Goal: Check status: Check status

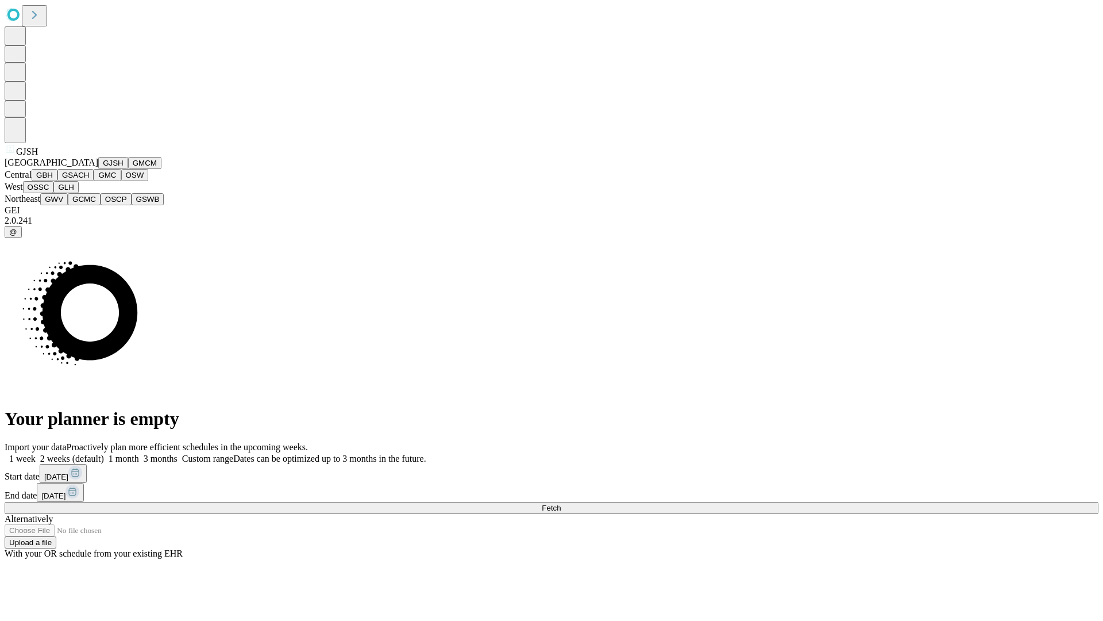
click at [98, 169] on button "GJSH" at bounding box center [113, 163] width 30 height 12
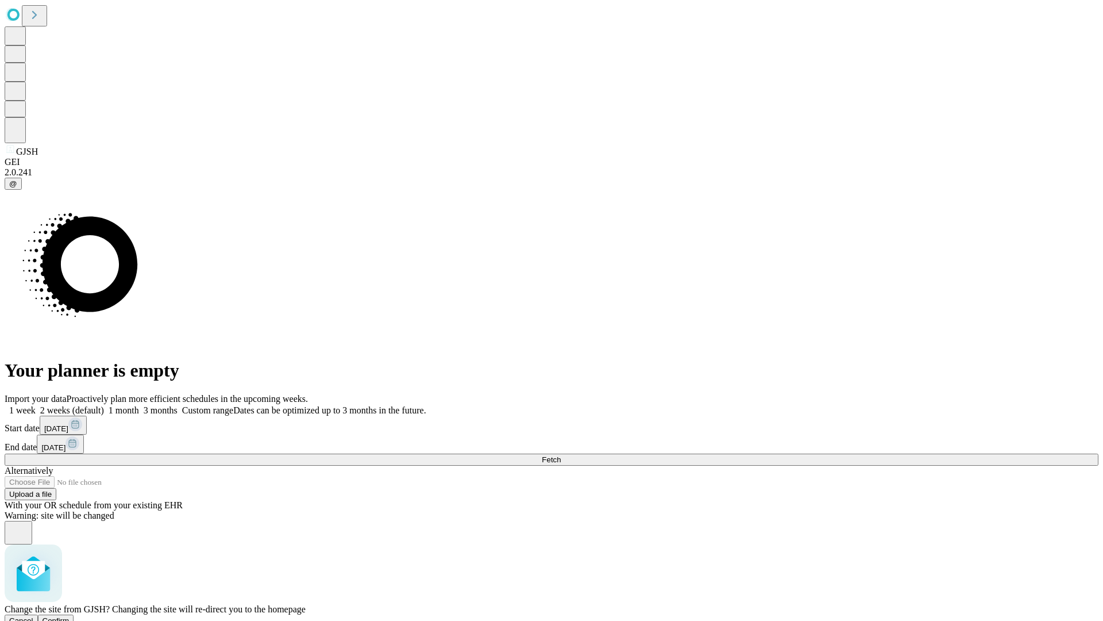
click at [70, 616] on span "Confirm" at bounding box center [56, 620] width 27 height 9
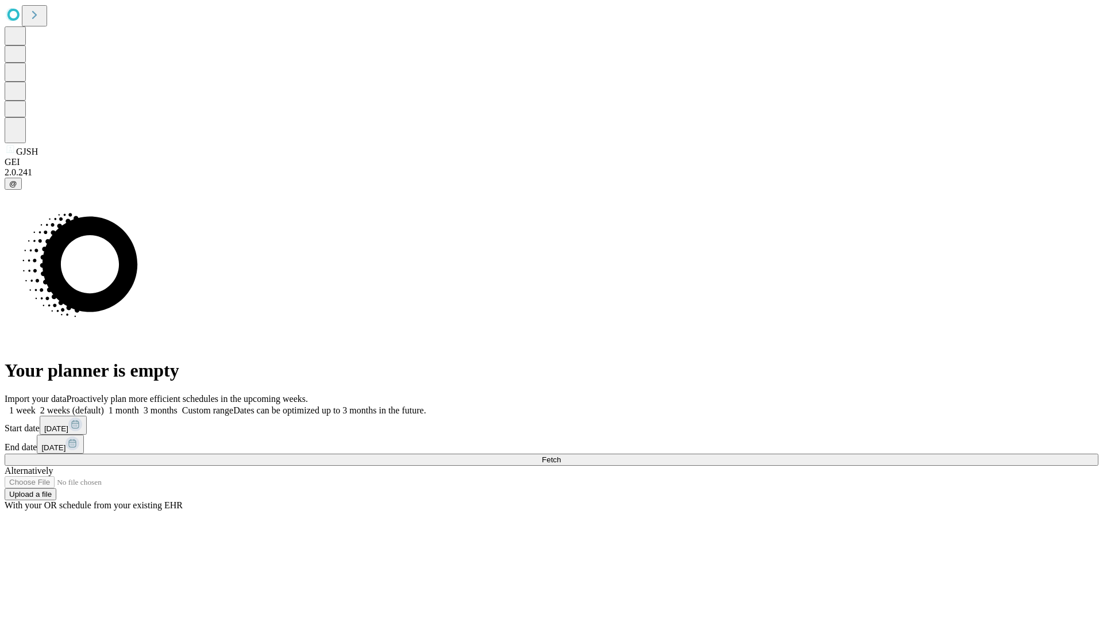
click at [139, 405] on label "1 month" at bounding box center [121, 410] width 35 height 10
click at [561, 455] on span "Fetch" at bounding box center [551, 459] width 19 height 9
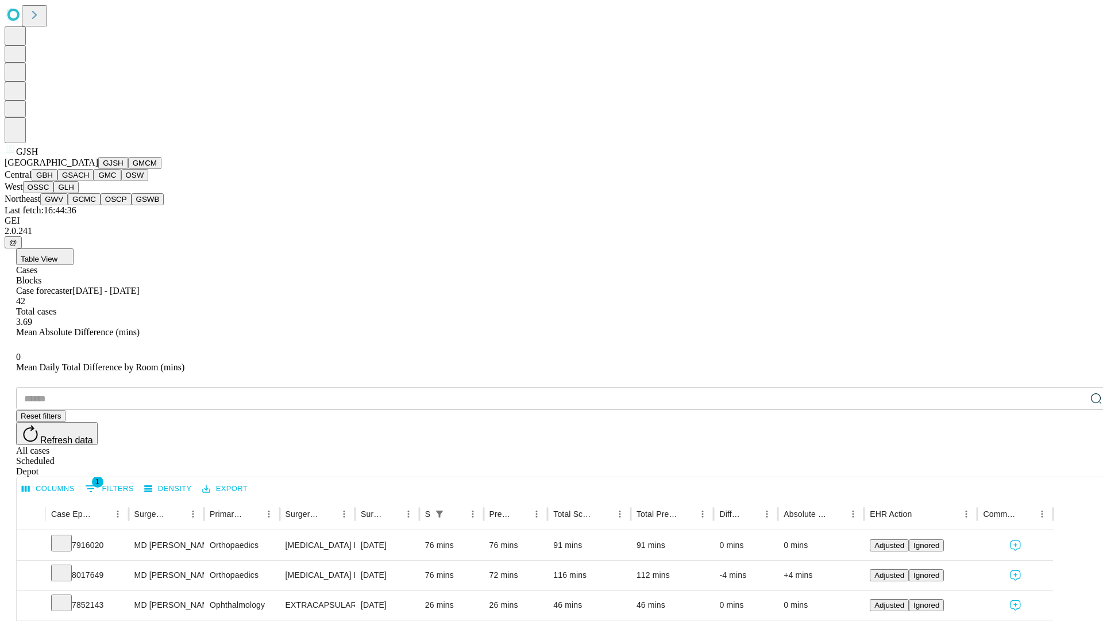
click at [128, 169] on button "GMCM" at bounding box center [144, 163] width 33 height 12
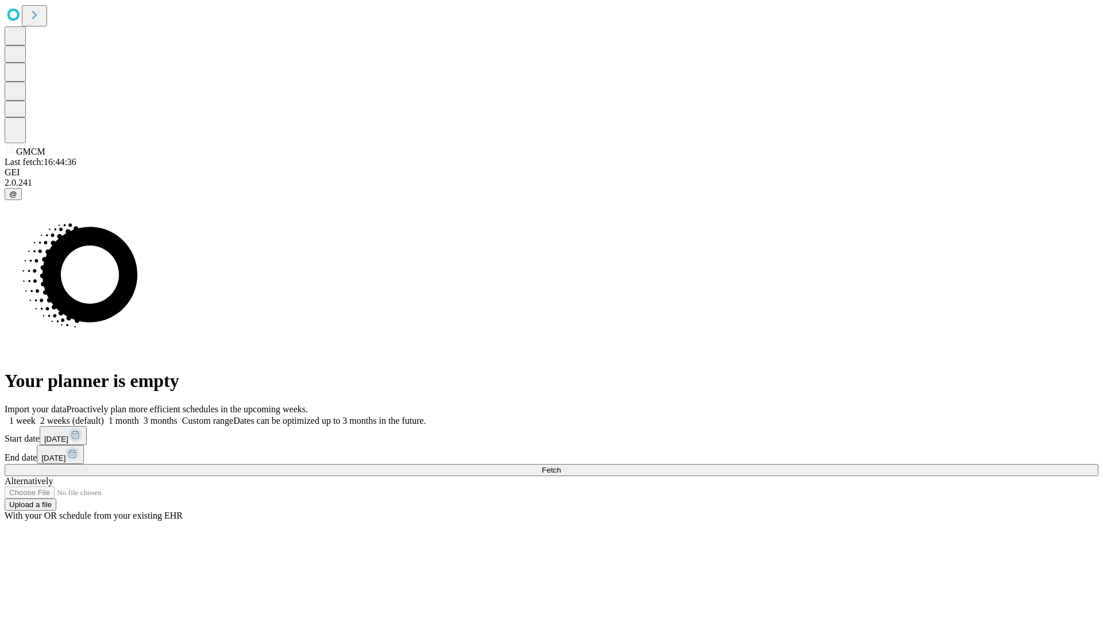
click at [139, 416] on label "1 month" at bounding box center [121, 421] width 35 height 10
click at [561, 466] on span "Fetch" at bounding box center [551, 470] width 19 height 9
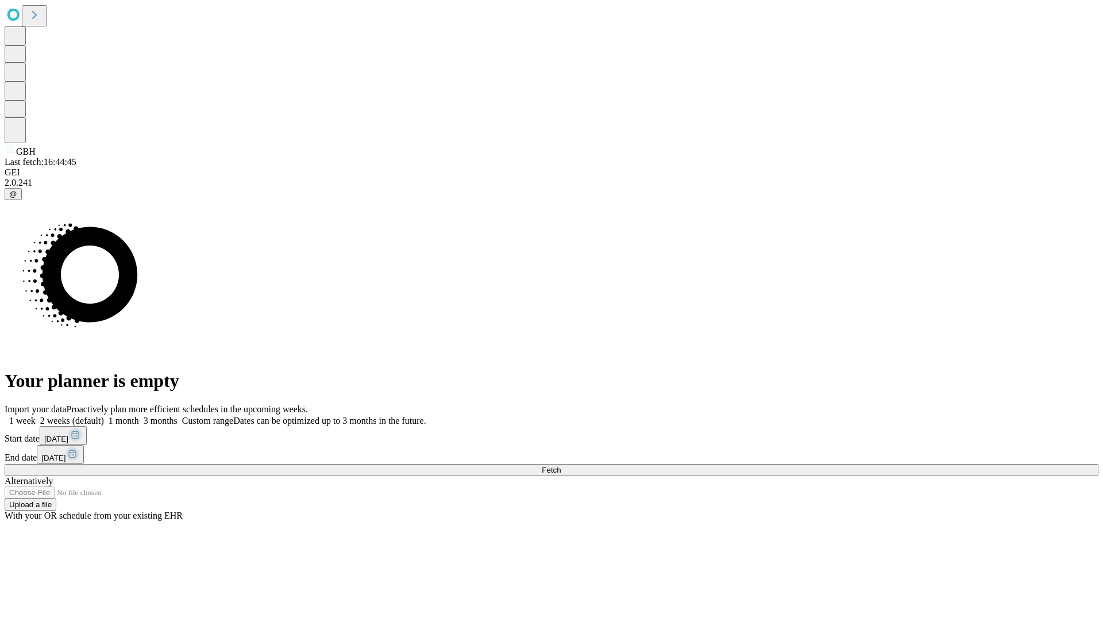
click at [139, 416] on label "1 month" at bounding box center [121, 421] width 35 height 10
click at [561, 466] on span "Fetch" at bounding box center [551, 470] width 19 height 9
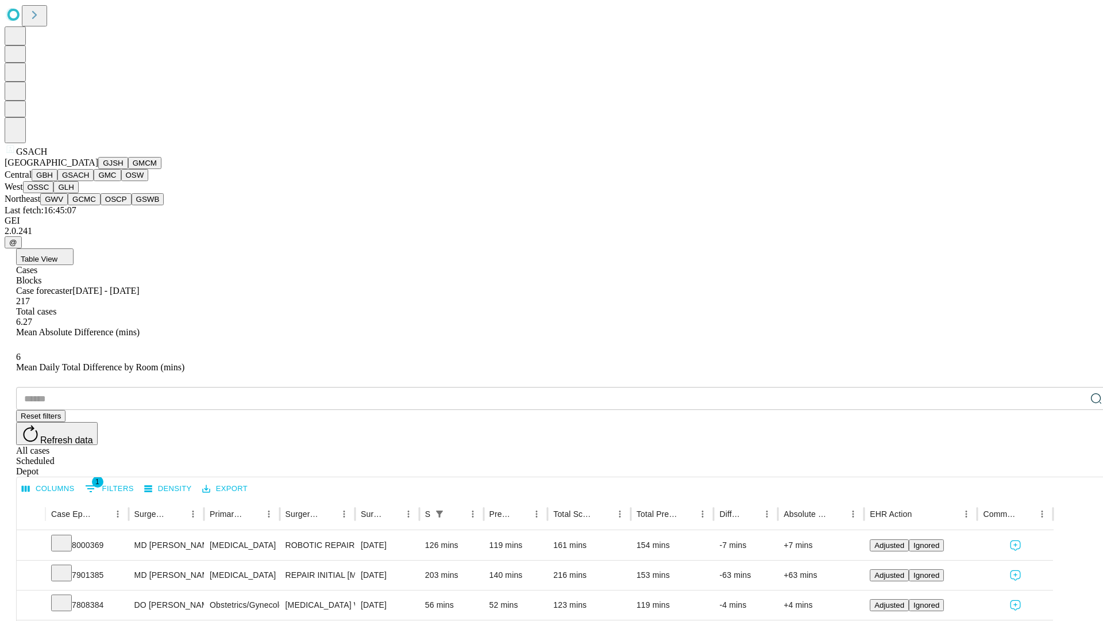
click at [94, 181] on button "GMC" at bounding box center [107, 175] width 27 height 12
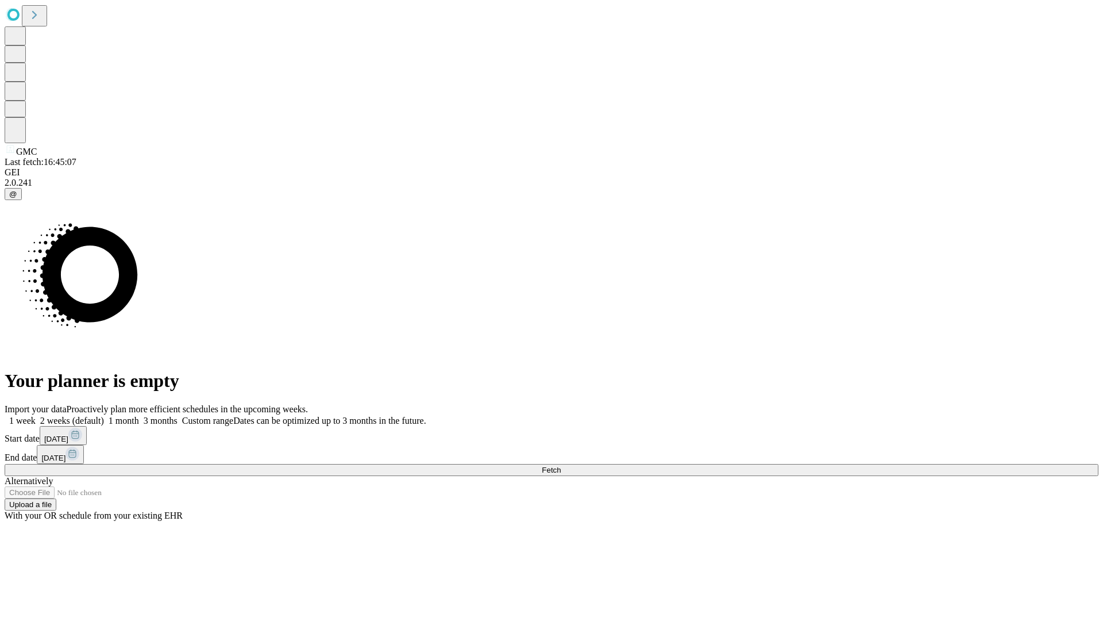
click at [139, 416] on label "1 month" at bounding box center [121, 421] width 35 height 10
click at [561, 466] on span "Fetch" at bounding box center [551, 470] width 19 height 9
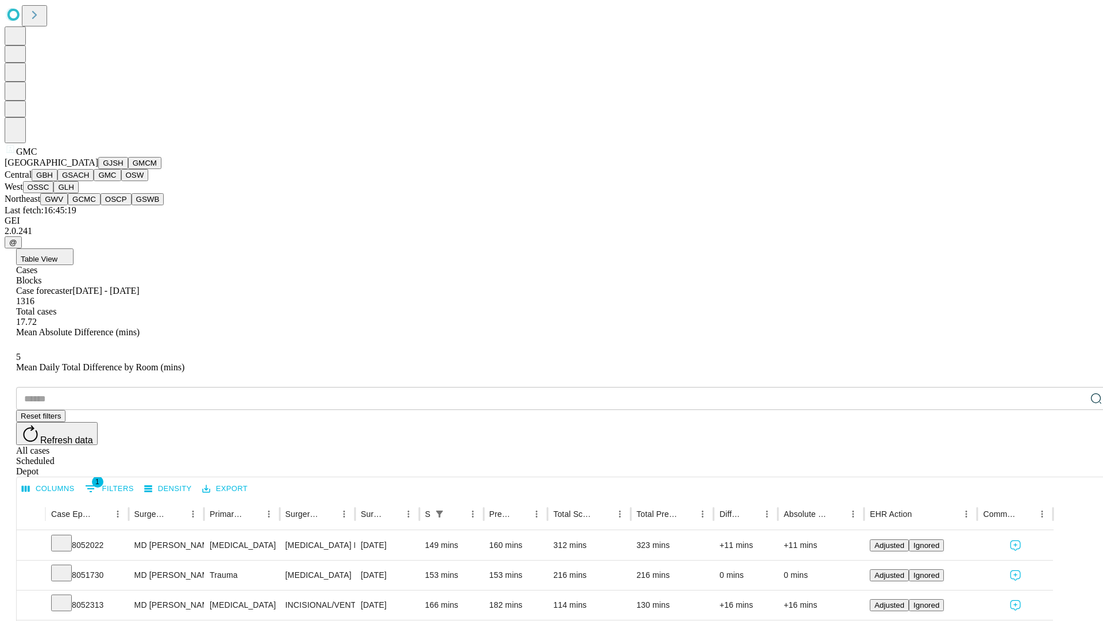
click at [121, 181] on button "OSW" at bounding box center [135, 175] width 28 height 12
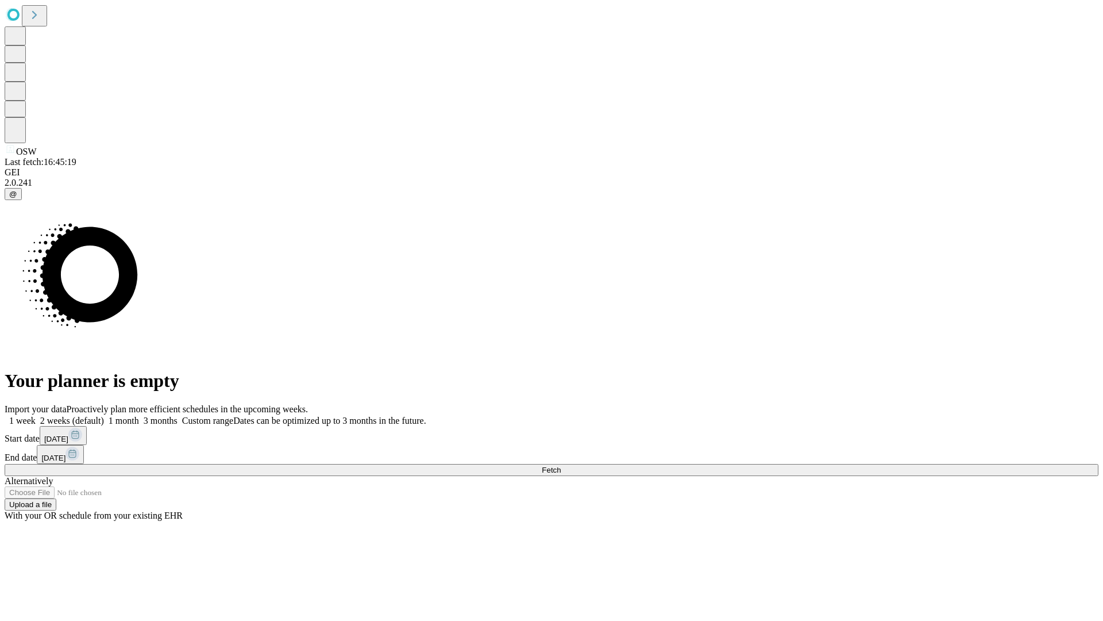
click at [139, 416] on label "1 month" at bounding box center [121, 421] width 35 height 10
click at [561, 466] on span "Fetch" at bounding box center [551, 470] width 19 height 9
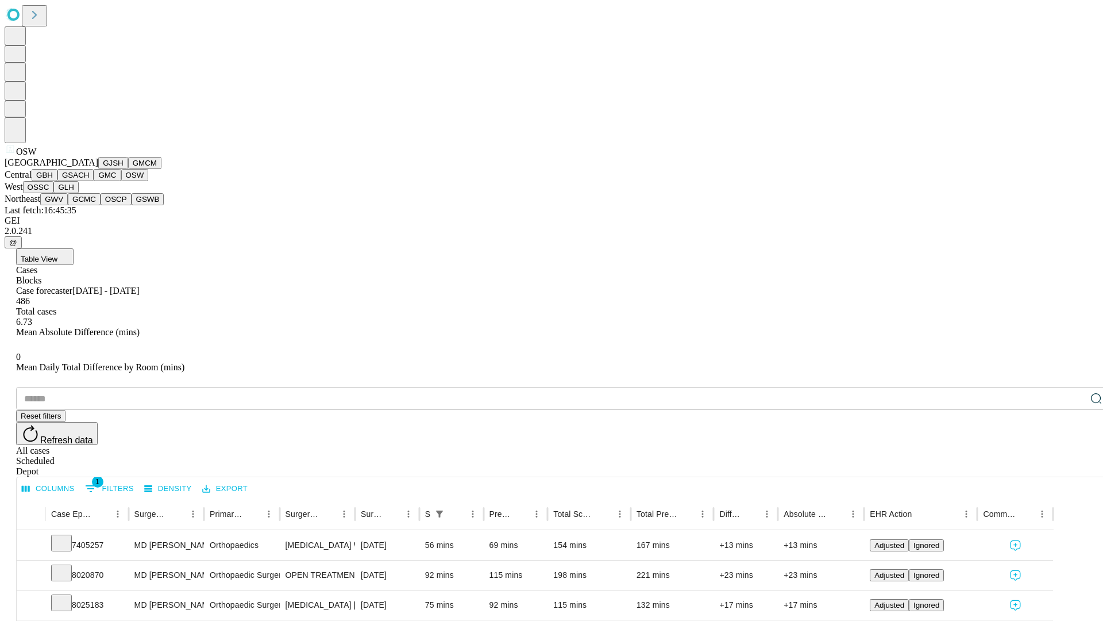
click at [54, 193] on button "OSSC" at bounding box center [38, 187] width 31 height 12
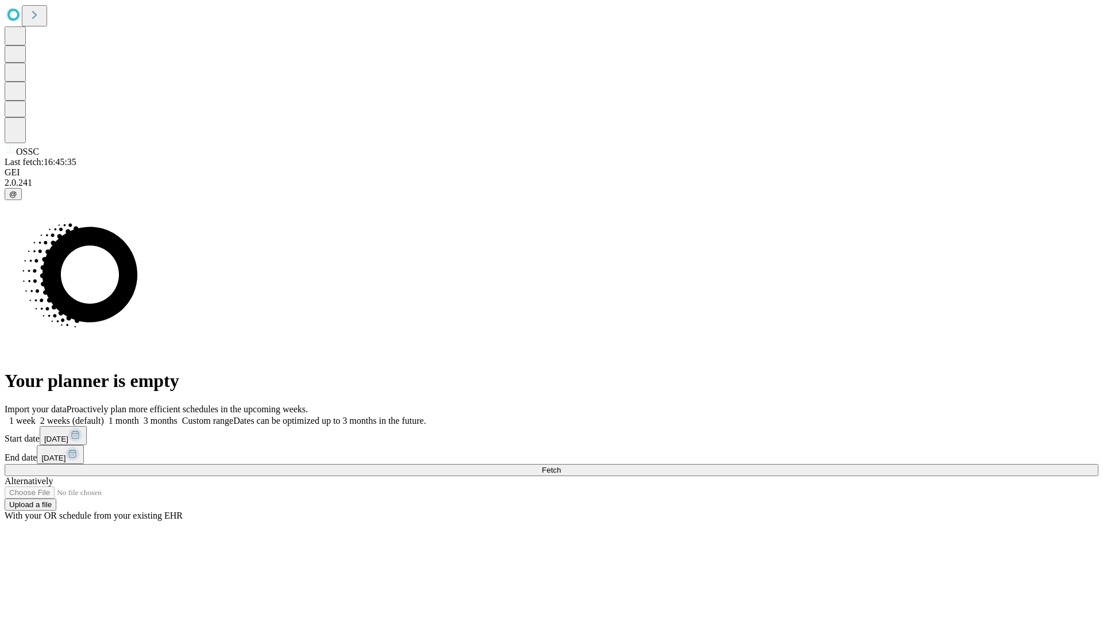
click at [139, 416] on label "1 month" at bounding box center [121, 421] width 35 height 10
click at [561, 466] on span "Fetch" at bounding box center [551, 470] width 19 height 9
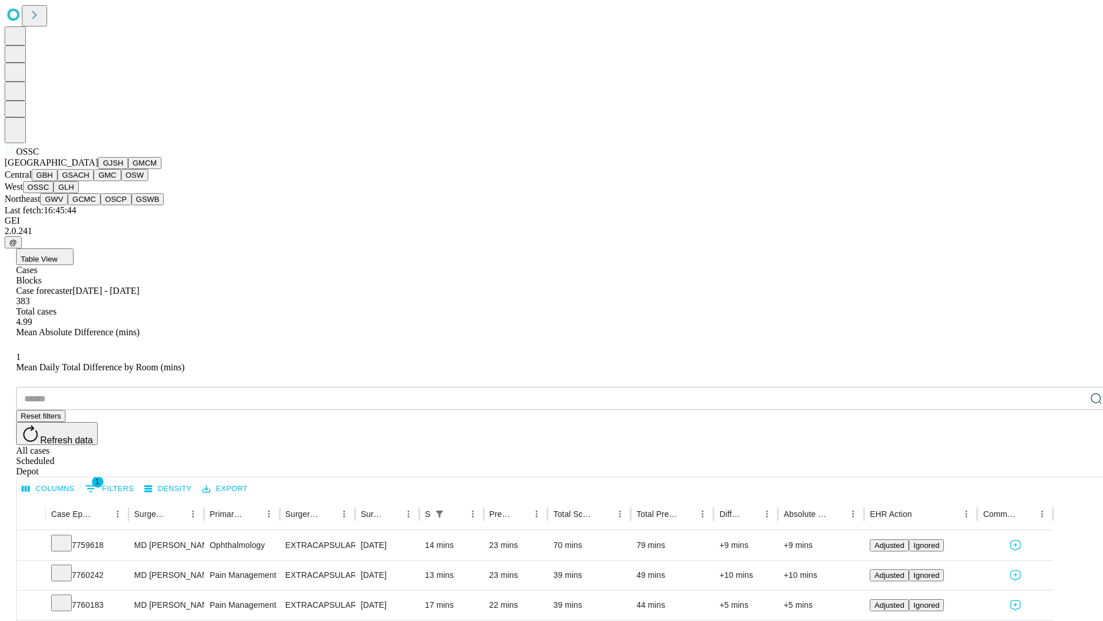
click at [78, 193] on button "GLH" at bounding box center [65, 187] width 25 height 12
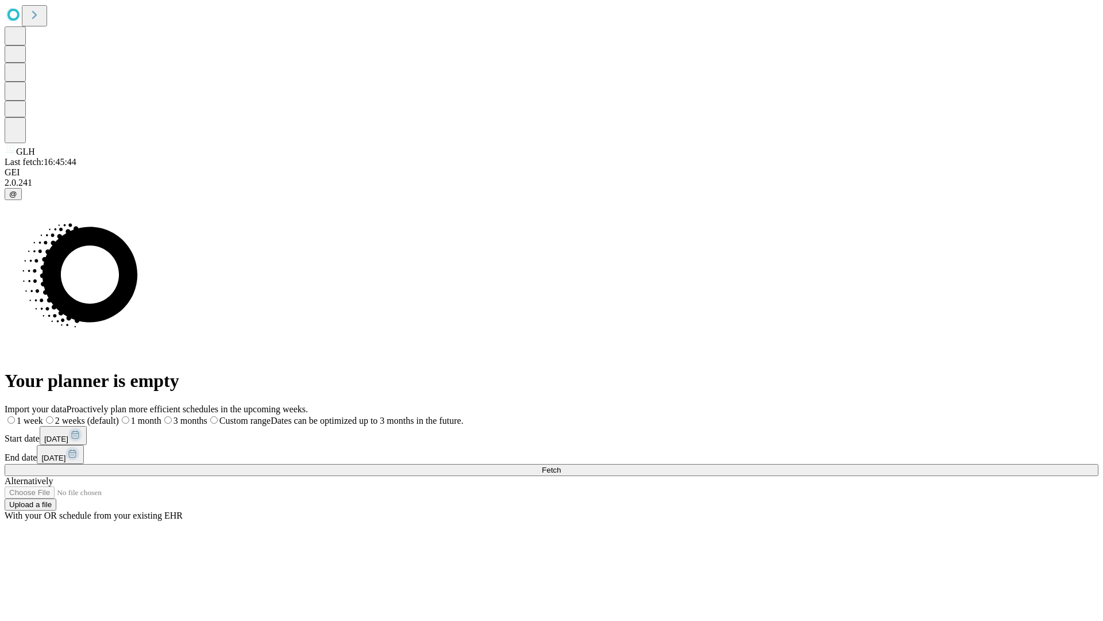
click at [162, 416] on label "1 month" at bounding box center [140, 421] width 43 height 10
click at [561, 466] on span "Fetch" at bounding box center [551, 470] width 19 height 9
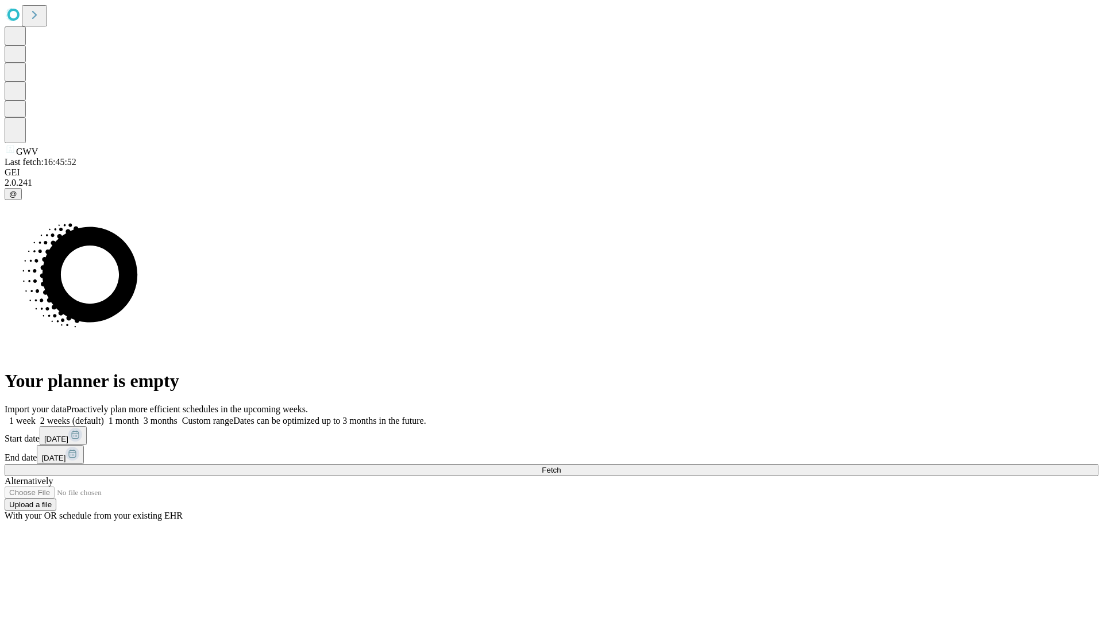
click at [139, 416] on label "1 month" at bounding box center [121, 421] width 35 height 10
click at [561, 466] on span "Fetch" at bounding box center [551, 470] width 19 height 9
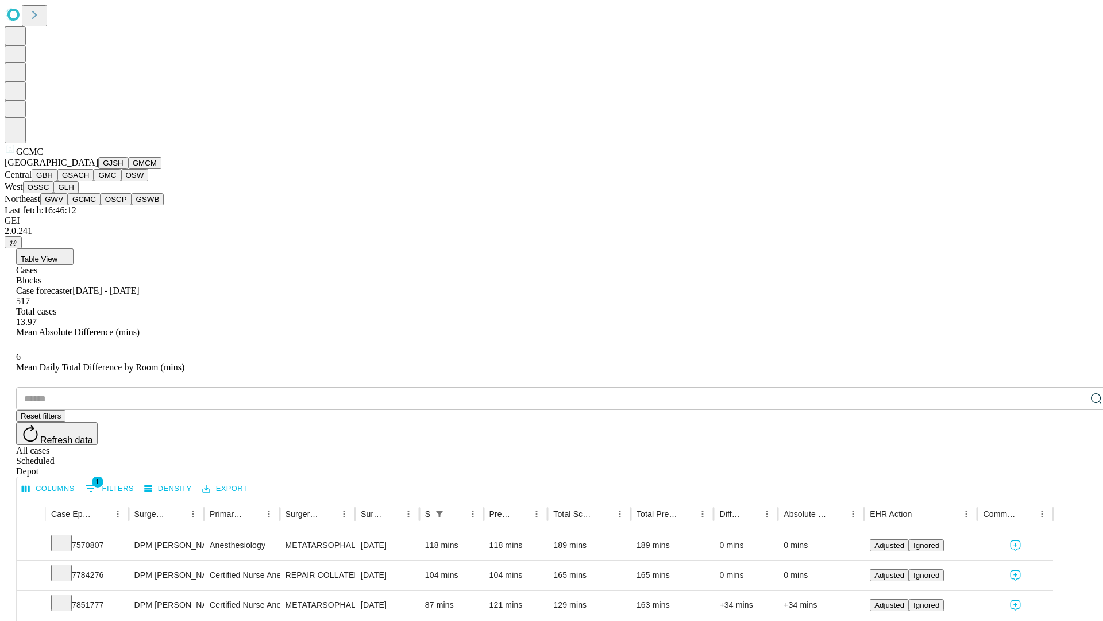
click at [101, 205] on button "OSCP" at bounding box center [116, 199] width 31 height 12
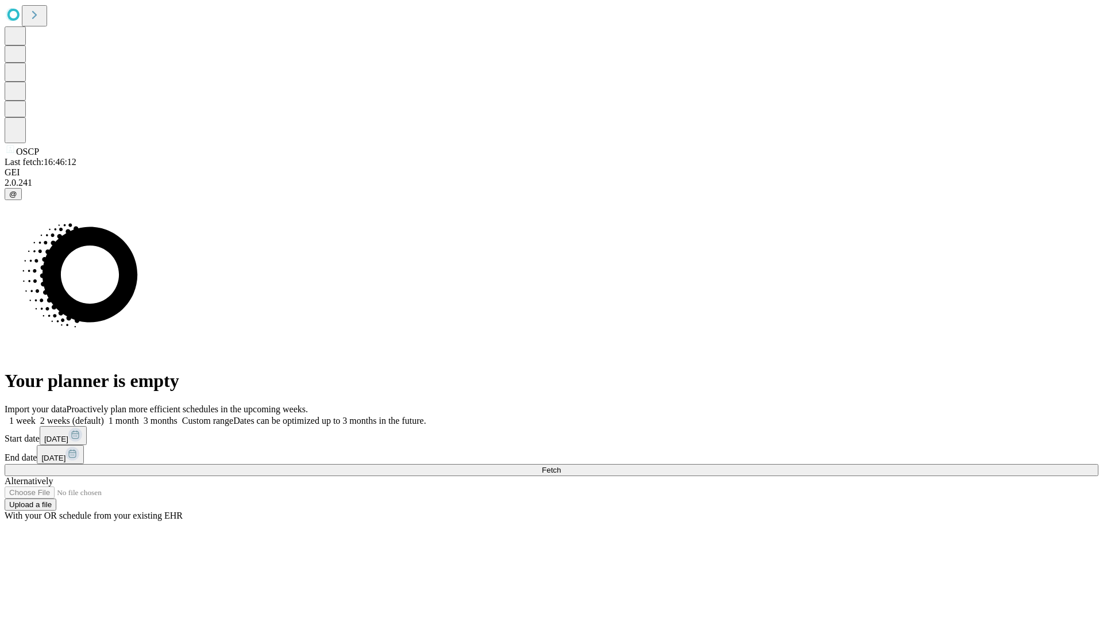
click at [139, 416] on label "1 month" at bounding box center [121, 421] width 35 height 10
click at [561, 466] on span "Fetch" at bounding box center [551, 470] width 19 height 9
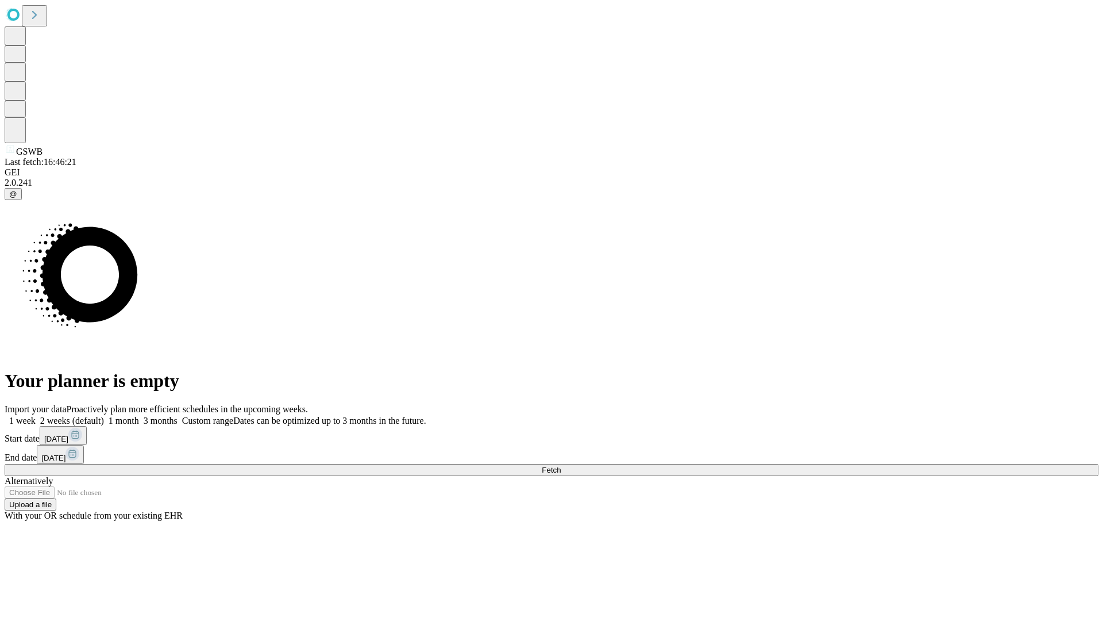
click at [561, 466] on span "Fetch" at bounding box center [551, 470] width 19 height 9
